Goal: Transaction & Acquisition: Purchase product/service

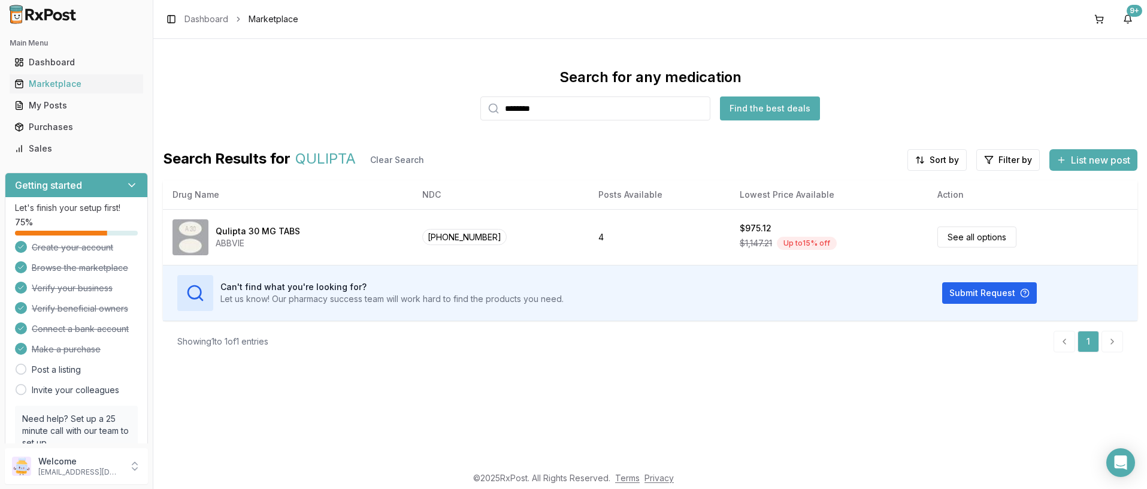
click at [575, 113] on input "*******" at bounding box center [595, 108] width 230 height 24
type input "*"
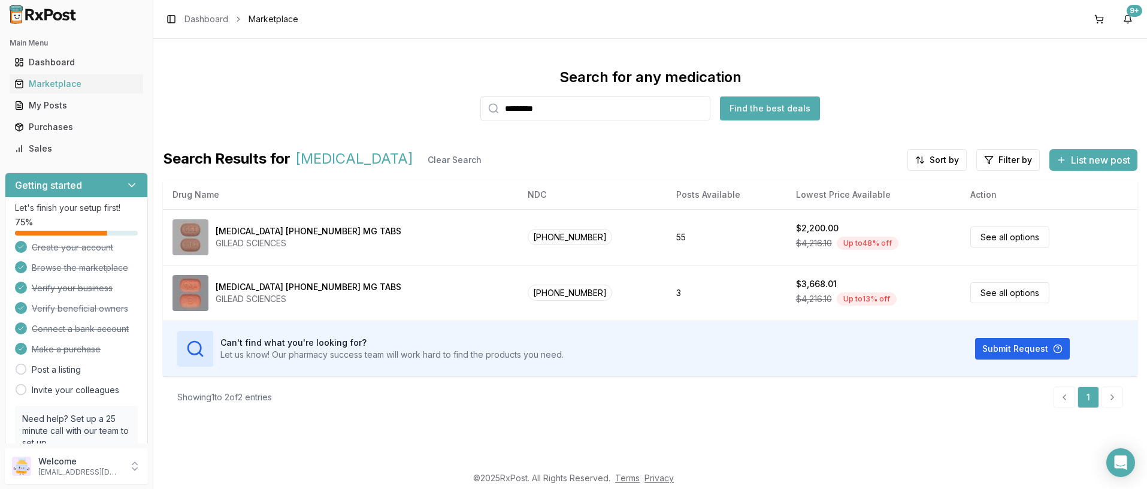
type input "********"
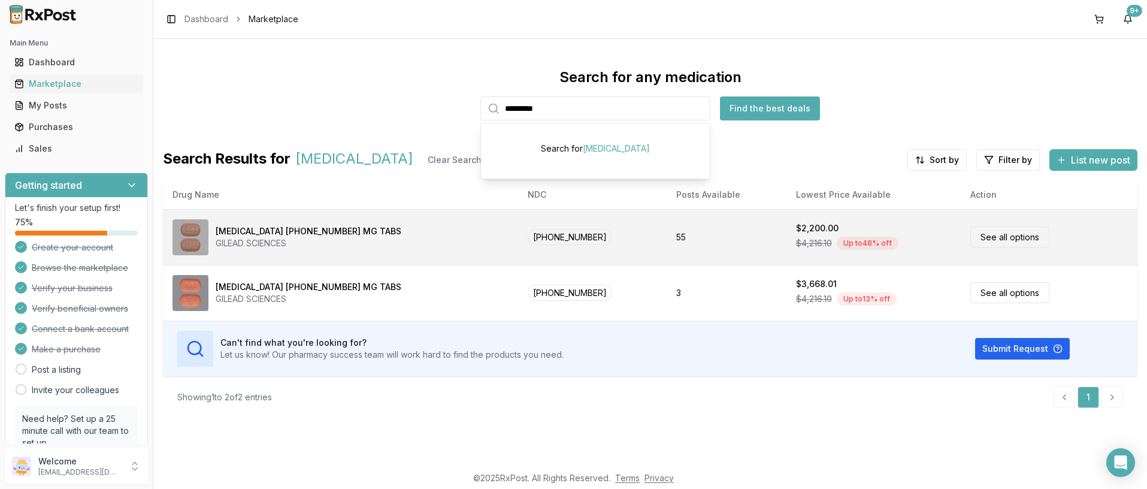
click at [970, 239] on link "See all options" at bounding box center [1009, 236] width 79 height 21
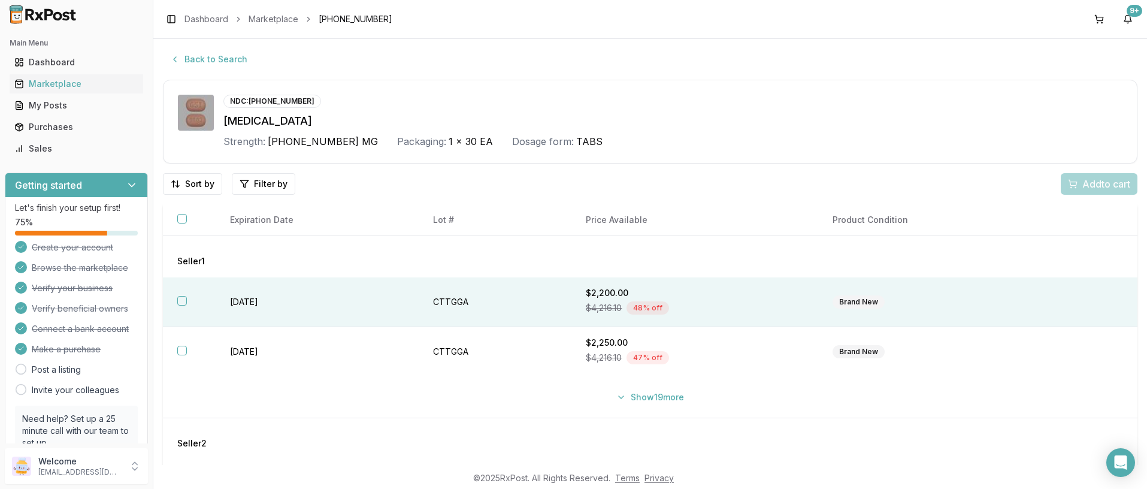
click at [184, 301] on button "button" at bounding box center [182, 301] width 10 height 10
click at [1078, 178] on span "Add 1 to cart" at bounding box center [1104, 184] width 52 height 14
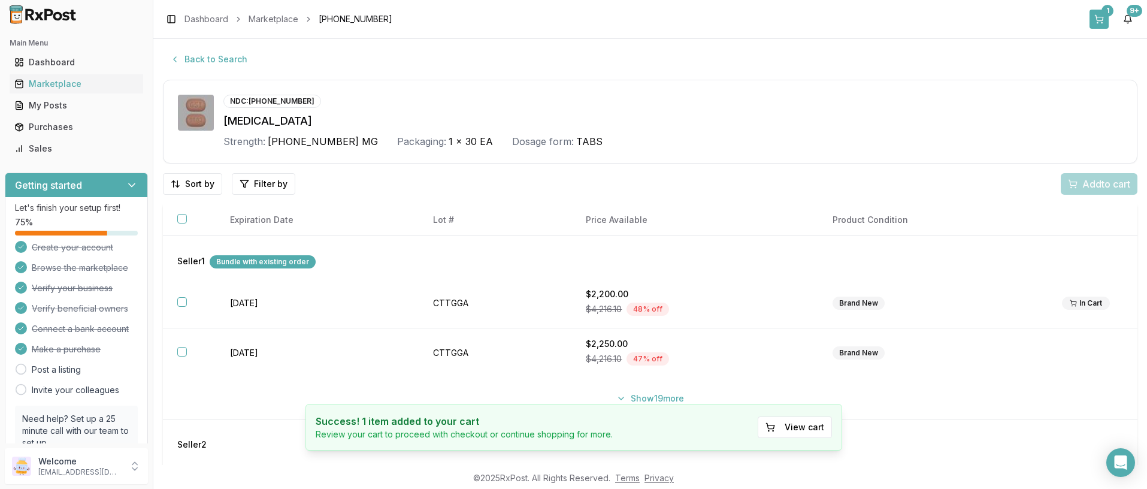
click at [1101, 18] on button "1" at bounding box center [1099, 19] width 19 height 19
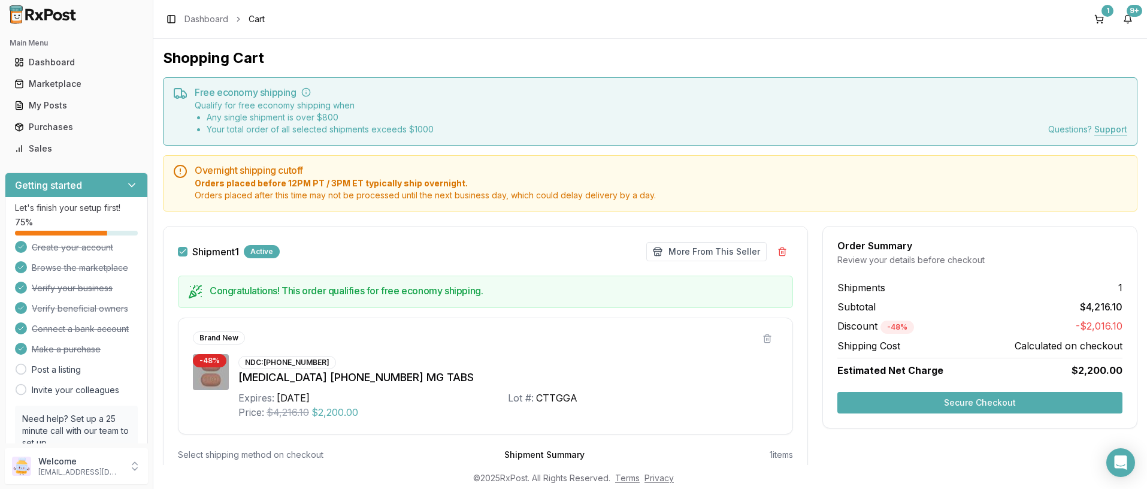
click at [951, 406] on button "Secure Checkout" at bounding box center [979, 403] width 285 height 22
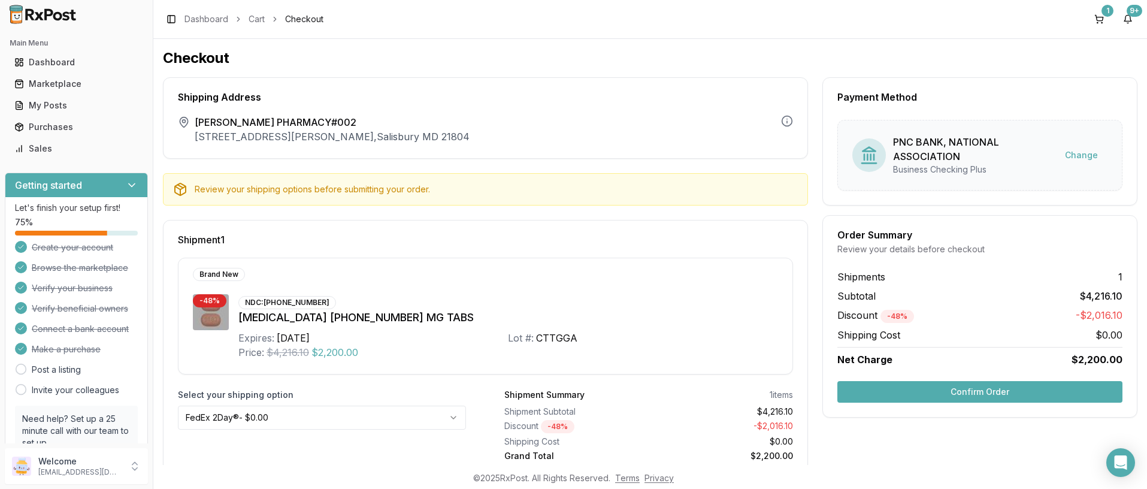
click at [952, 394] on button "Confirm Order" at bounding box center [979, 392] width 285 height 22
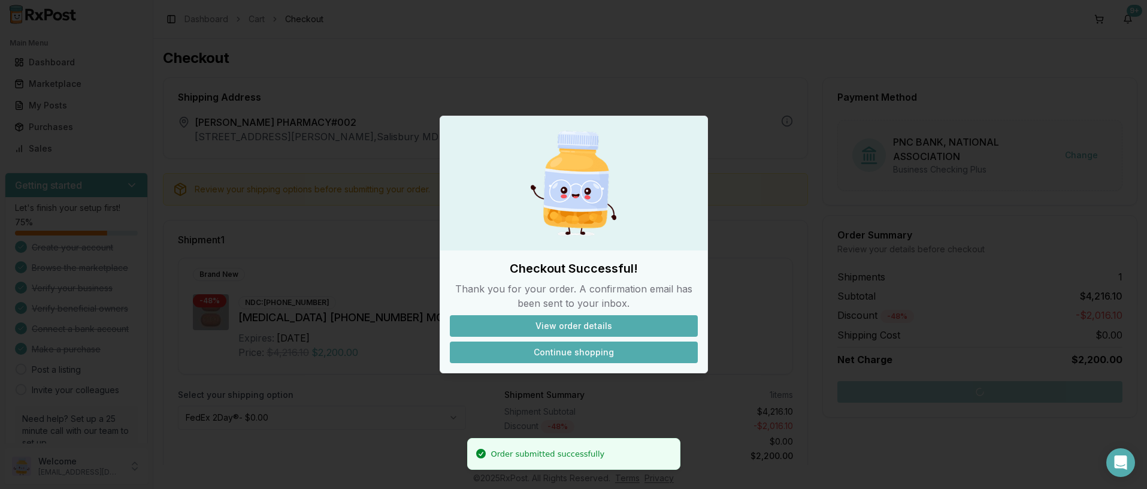
click at [588, 353] on button "Continue shopping" at bounding box center [574, 352] width 248 height 22
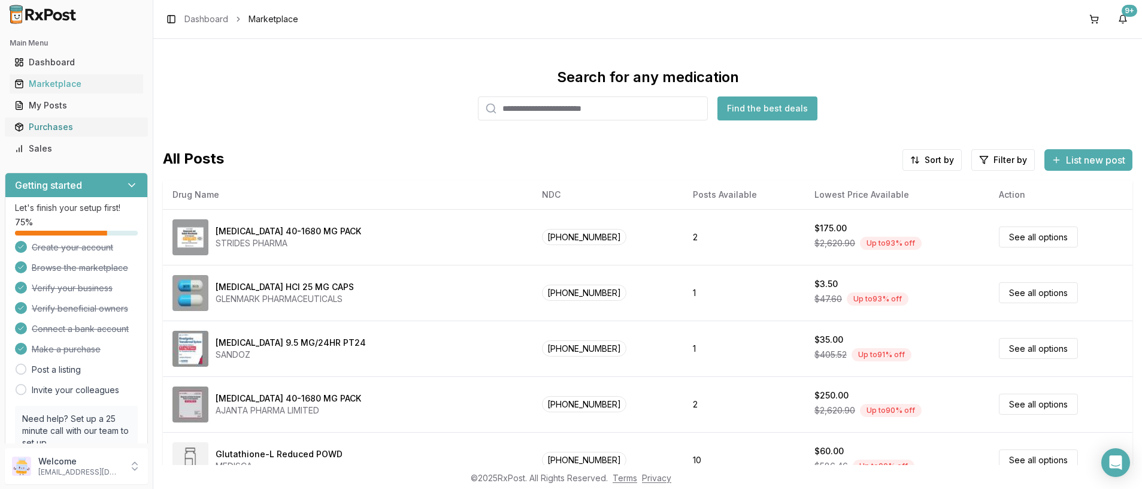
click at [58, 126] on div "Purchases" at bounding box center [76, 127] width 124 height 12
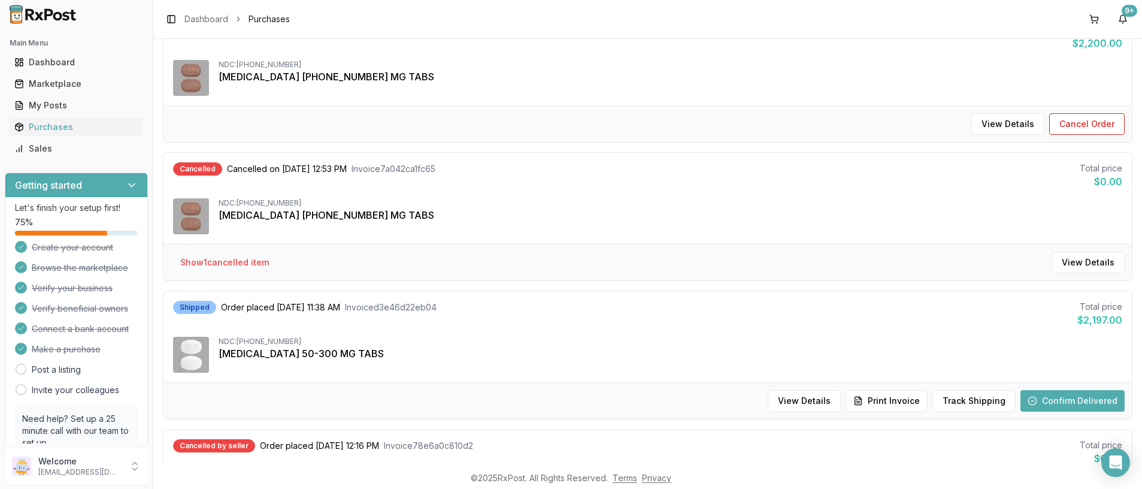
scroll to position [180, 0]
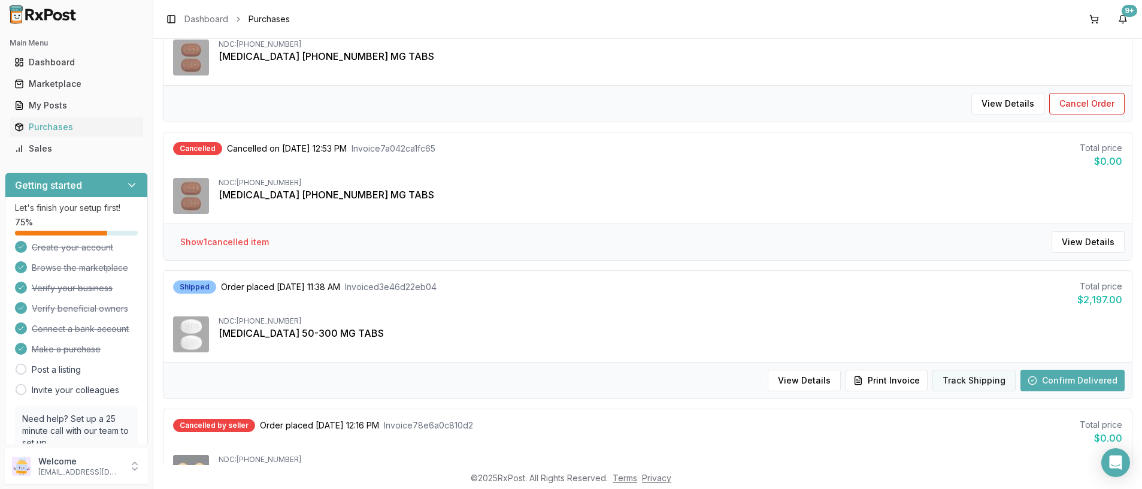
click at [969, 380] on button "Track Shipping" at bounding box center [974, 381] width 83 height 22
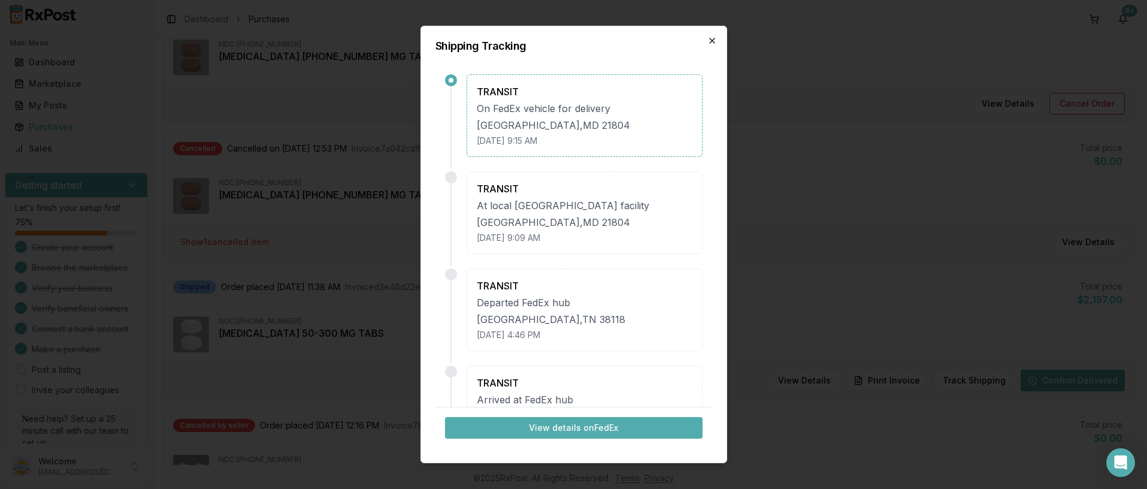
click at [710, 40] on icon "button" at bounding box center [712, 41] width 10 height 10
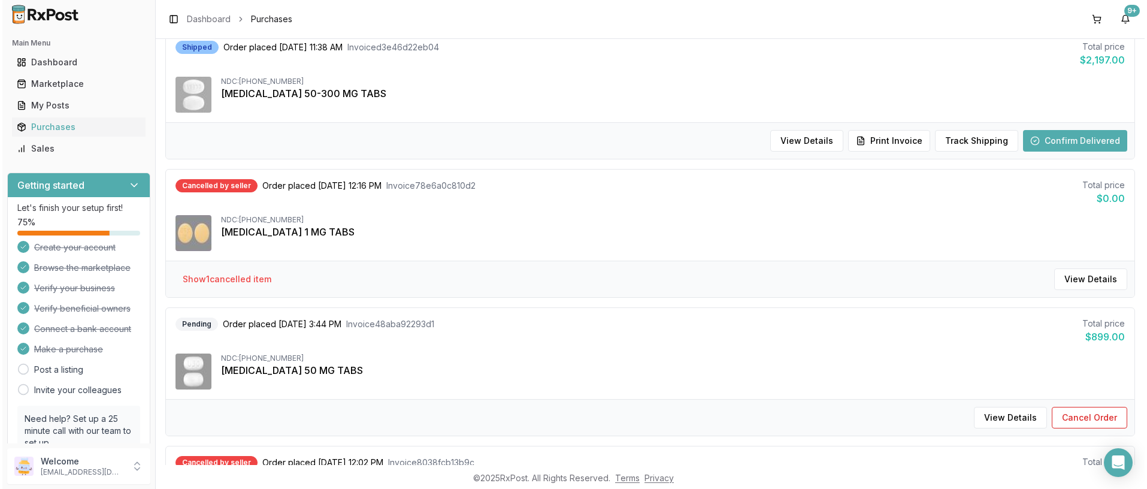
scroll to position [479, 0]
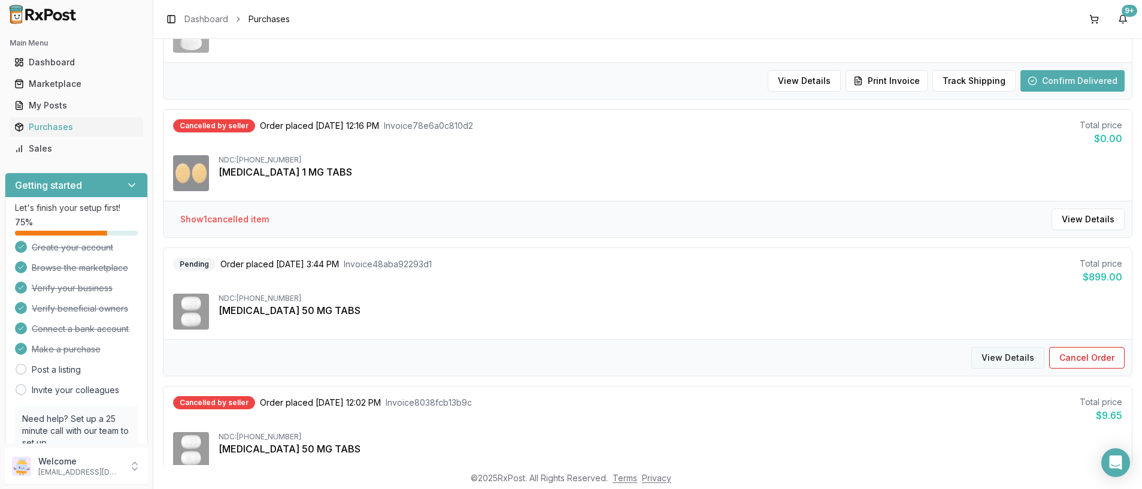
click at [1000, 359] on button "View Details" at bounding box center [1008, 358] width 73 height 22
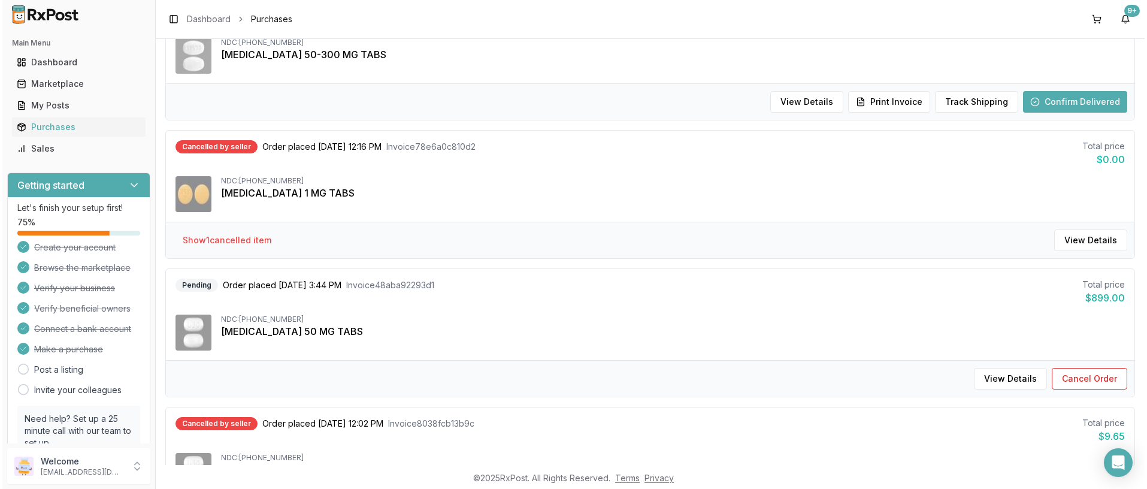
scroll to position [479, 0]
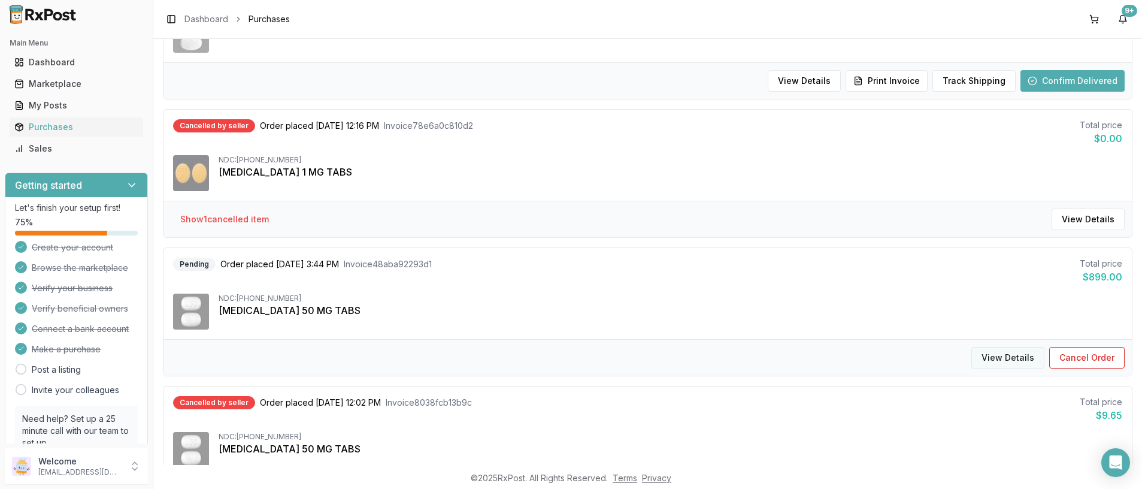
click at [988, 361] on button "View Details" at bounding box center [1008, 358] width 73 height 22
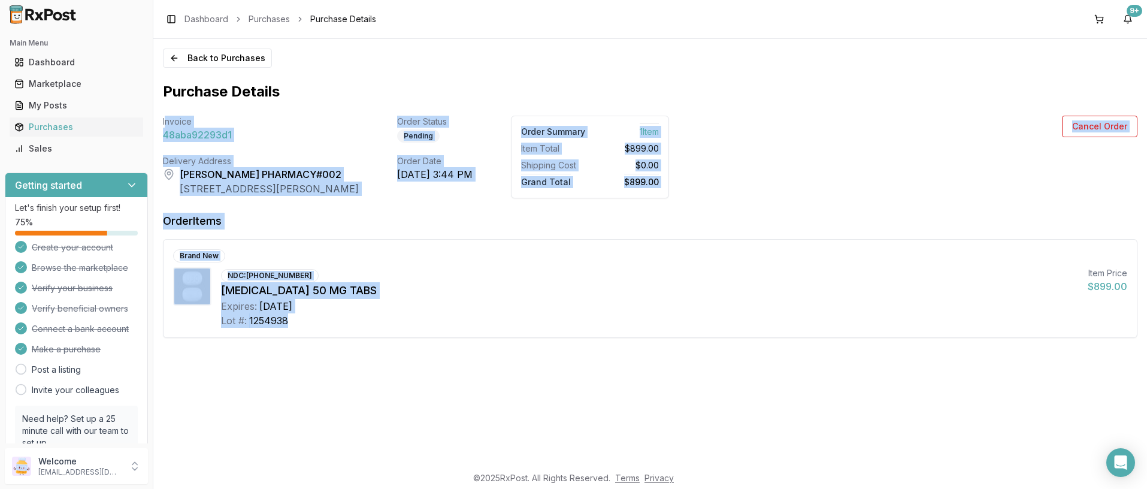
drag, startPoint x: 164, startPoint y: 120, endPoint x: 408, endPoint y: 342, distance: 329.9
click at [408, 342] on div "Back to Purchases Purchase Details Invoice 48aba92293d1 Order Status Pending Or…" at bounding box center [650, 252] width 994 height 426
copy div "nvoice 48aba92293d1 Order Status Pending Order Summary 1 Item Item Total $899.0…"
